Goal: Transaction & Acquisition: Obtain resource

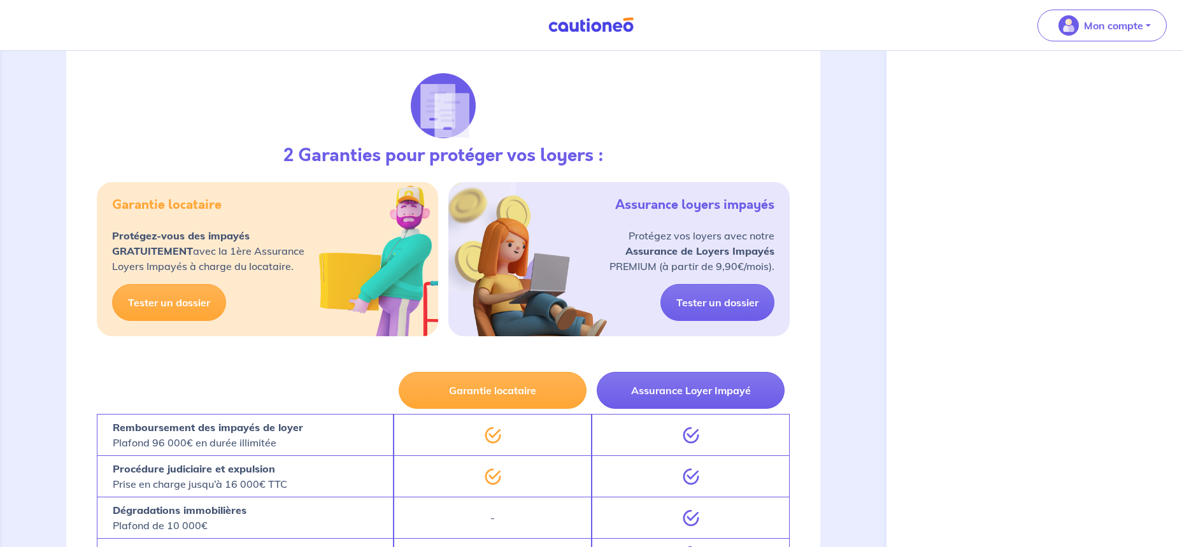
scroll to position [210, 0]
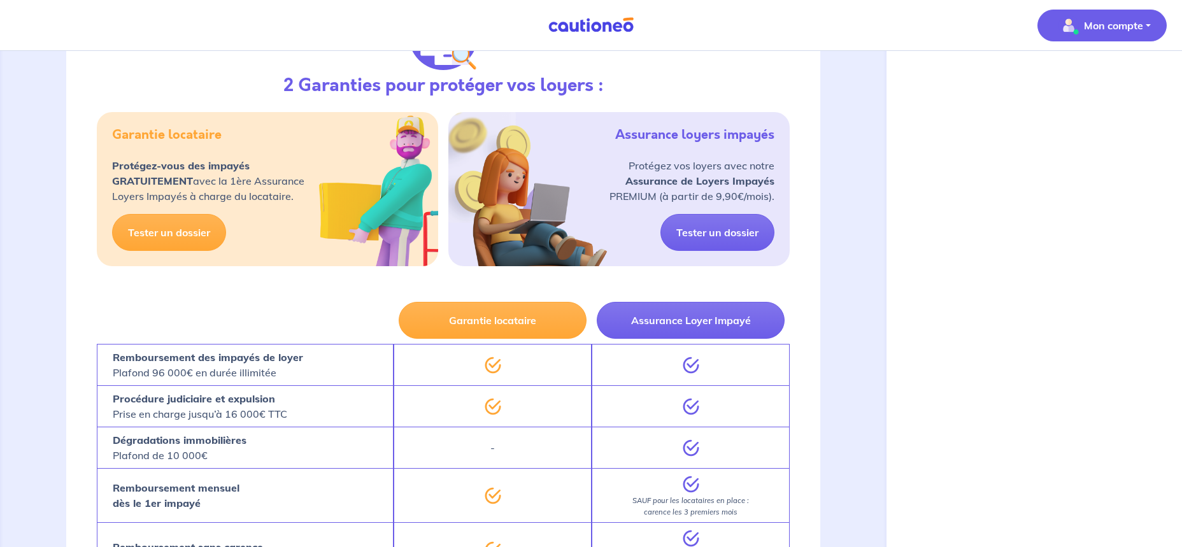
click at [1072, 24] on img "button" at bounding box center [1069, 25] width 20 height 20
click at [1077, 83] on link "Mes informations" at bounding box center [1089, 79] width 103 height 20
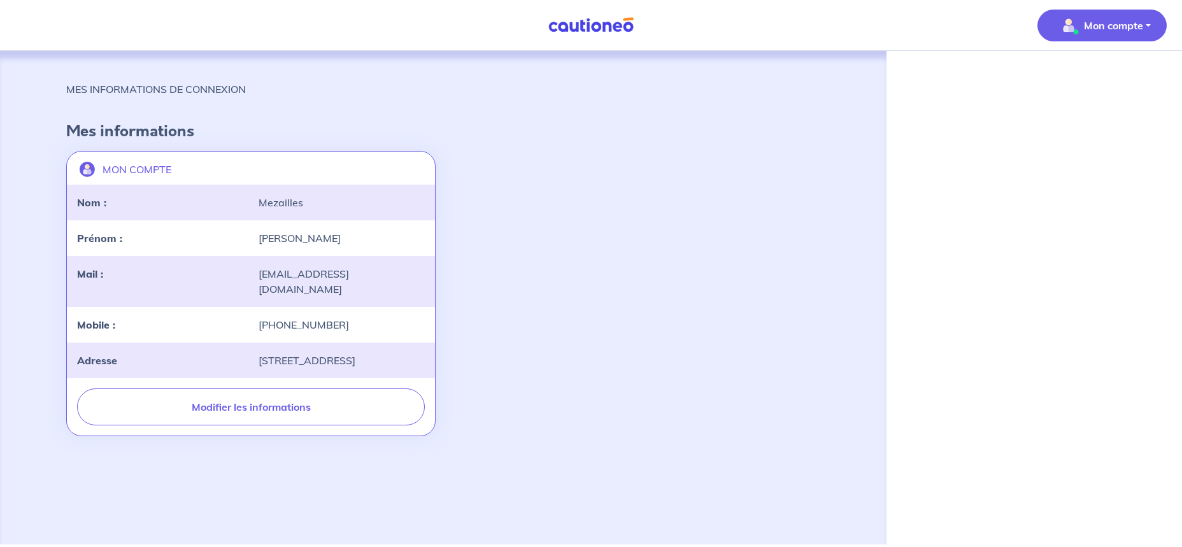
click at [1102, 25] on p "Mon compte" at bounding box center [1113, 25] width 59 height 15
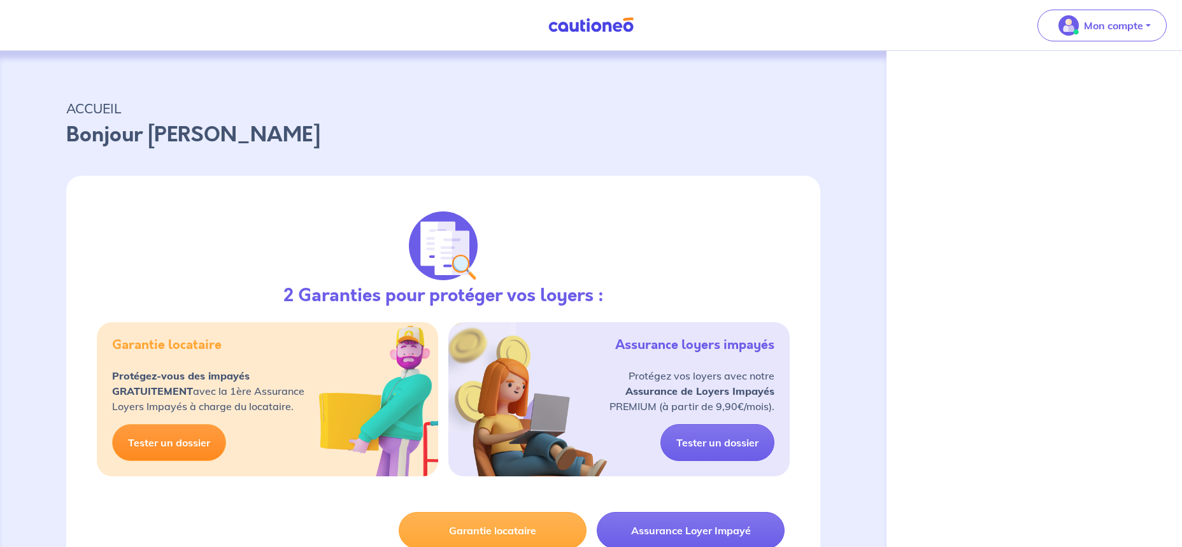
click at [197, 449] on link "Tester un dossier" at bounding box center [169, 442] width 114 height 37
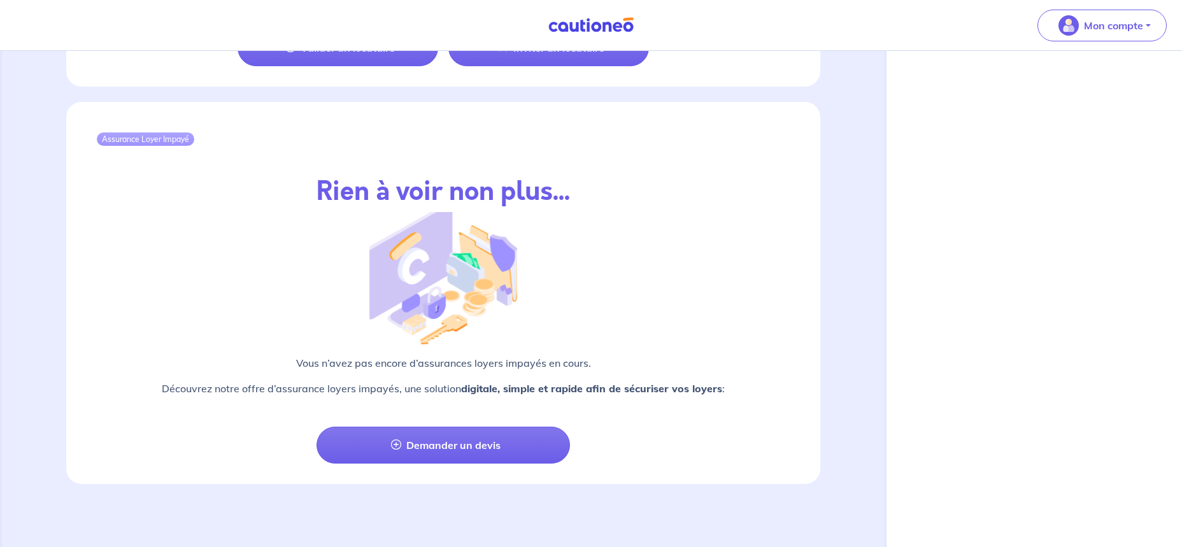
scroll to position [1338, 0]
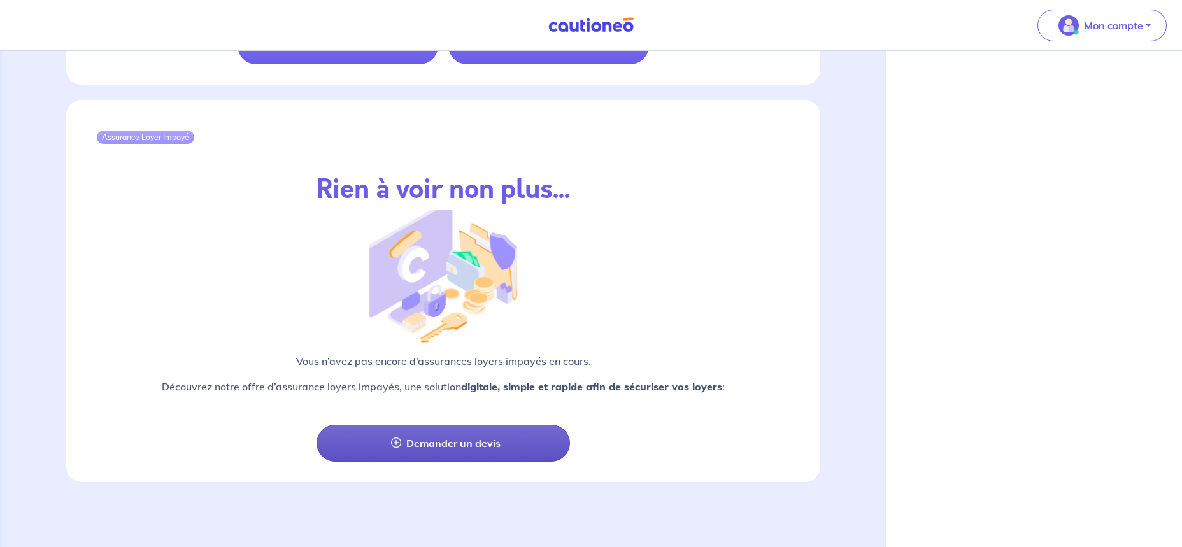
click at [505, 440] on link "Demander un devis" at bounding box center [443, 443] width 253 height 37
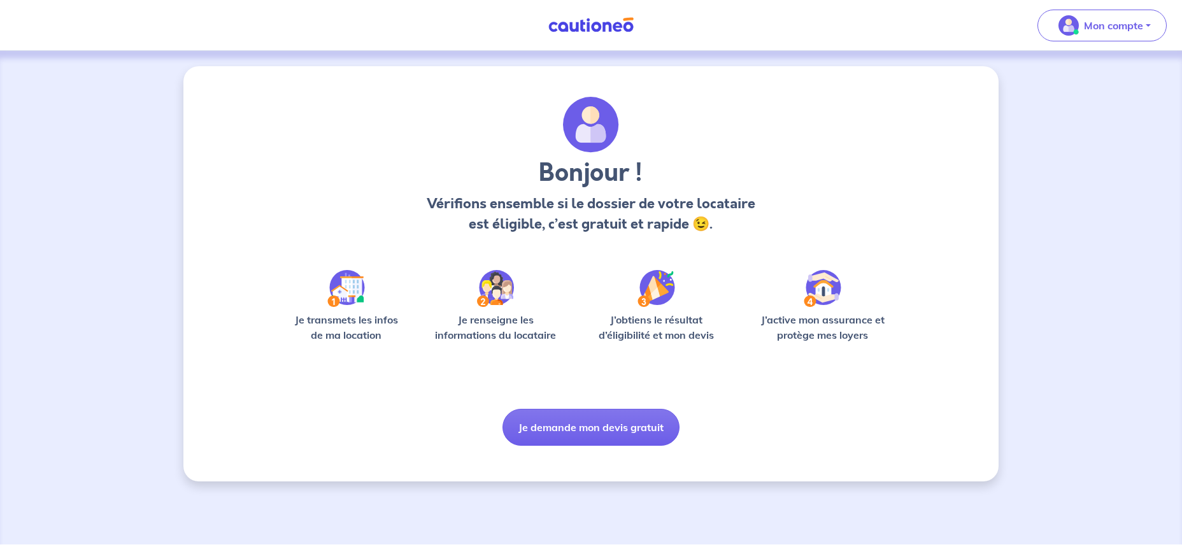
click at [362, 346] on div "Je transmets les infos de ma location" at bounding box center [346, 332] width 122 height 41
click at [819, 359] on div "Bonjour ! Vérifions ensemble si le dossier de votre locataire est éligible, c’e…" at bounding box center [591, 271] width 612 height 349
click at [636, 337] on p "J’obtiens le résultat d’éligibilité et mon devis" at bounding box center [657, 327] width 144 height 31
click at [489, 297] on img at bounding box center [495, 288] width 37 height 37
click at [540, 423] on button "Je demande mon devis gratuit" at bounding box center [591, 427] width 177 height 37
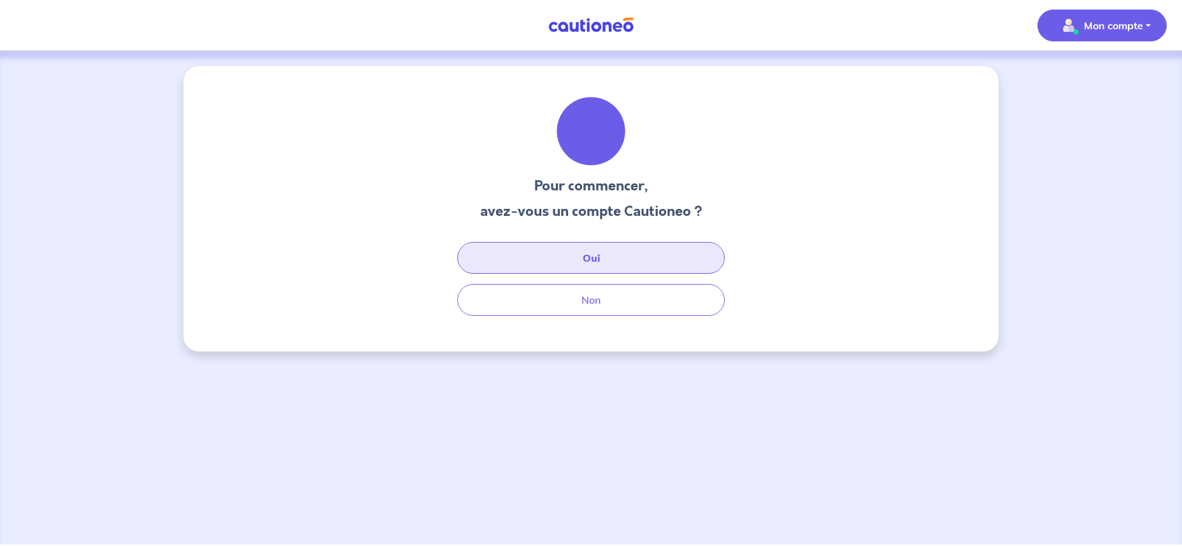
click at [640, 261] on button "Oui" at bounding box center [591, 258] width 268 height 32
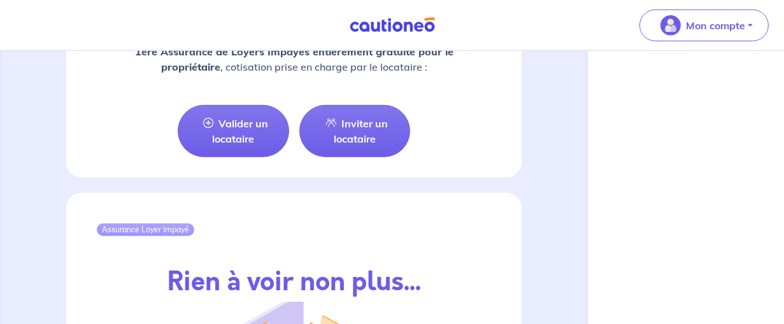
scroll to position [1542, 0]
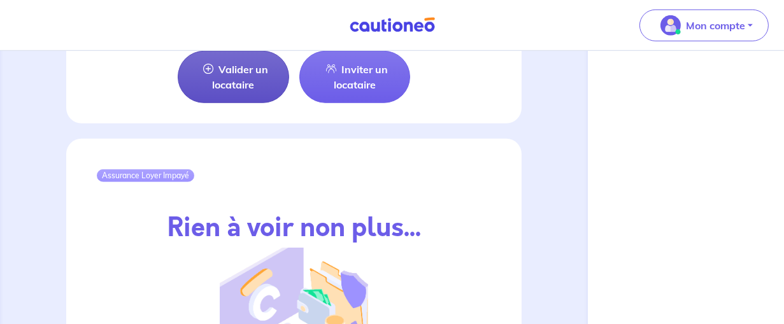
click at [252, 73] on link "Valider un locataire" at bounding box center [233, 77] width 111 height 52
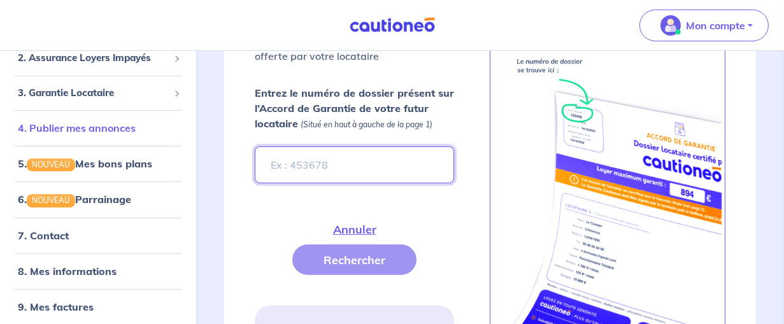
scroll to position [83, 0]
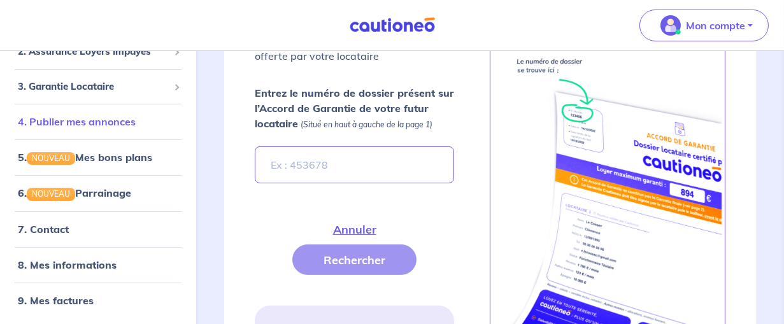
click at [134, 126] on link "4. Publier mes annonces" at bounding box center [77, 121] width 118 height 13
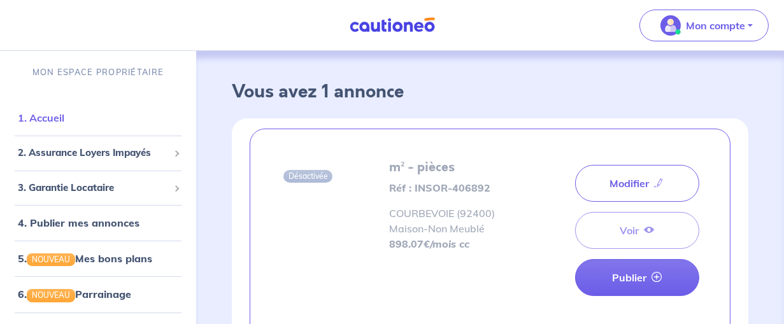
click at [64, 124] on link "1. Accueil" at bounding box center [41, 117] width 47 height 13
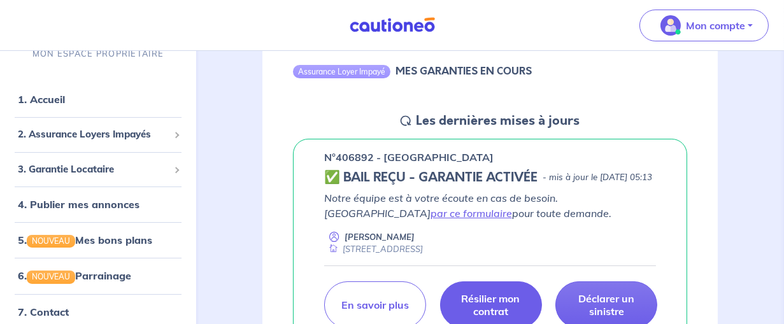
scroll to position [134, 0]
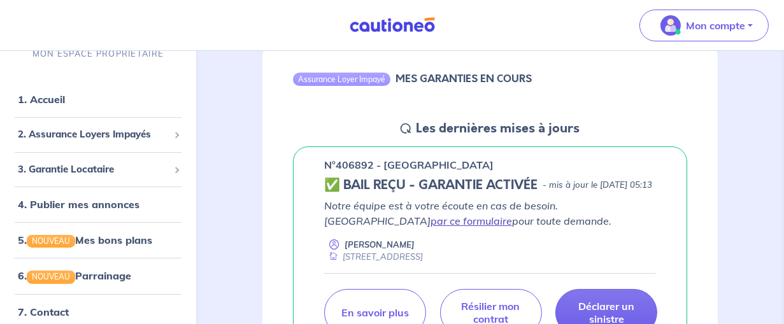
click at [431, 227] on link "par ce formulaire" at bounding box center [472, 221] width 82 height 13
